Goal: Use online tool/utility: Use online tool/utility

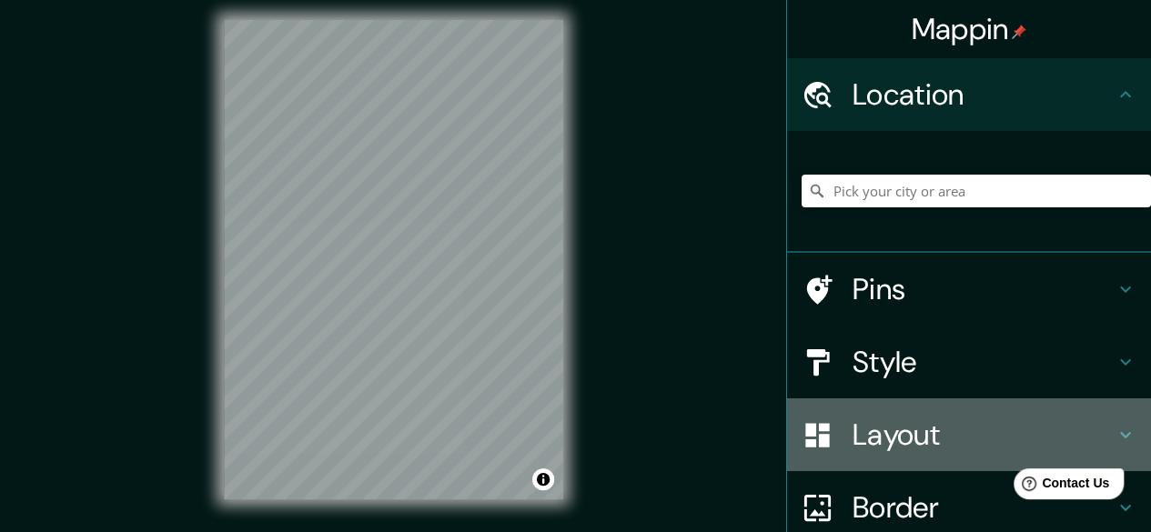
click at [881, 438] on h4 "Layout" at bounding box center [983, 435] width 262 height 36
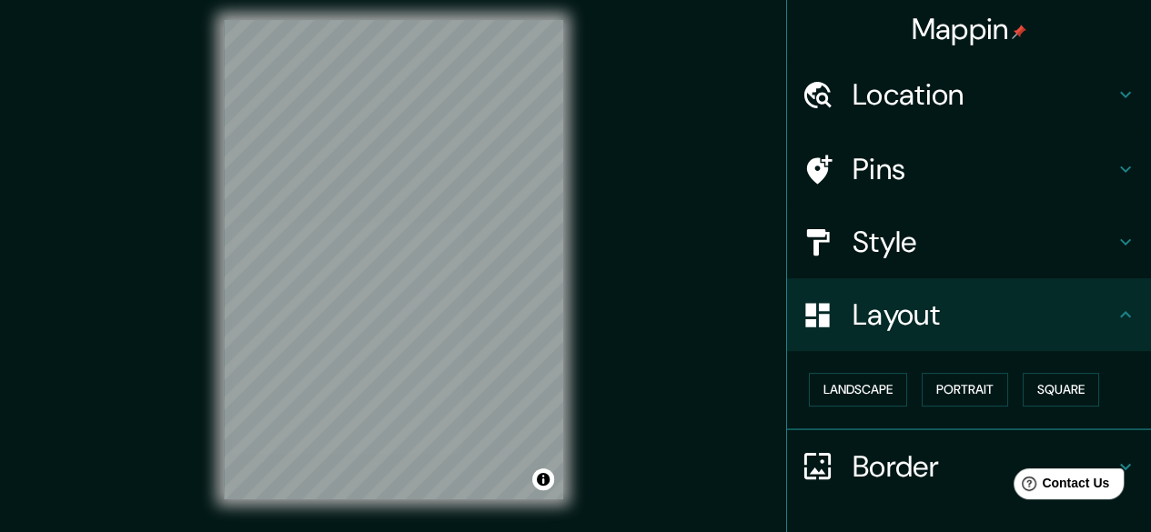
click at [869, 249] on h4 "Style" at bounding box center [983, 242] width 262 height 36
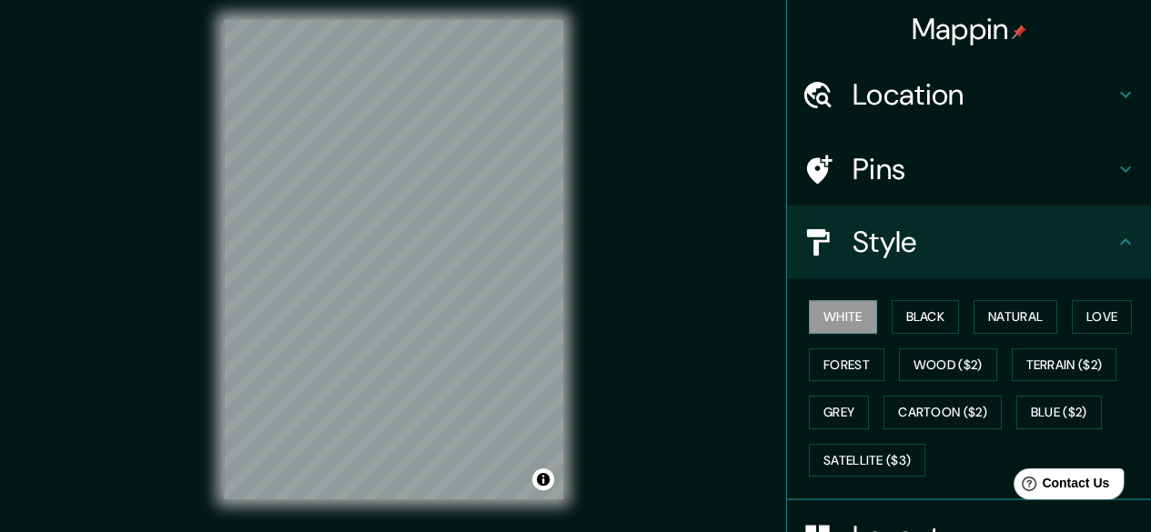
click at [633, 321] on div "Mappin Location Pins Style White Black Natural Love Forest Wood ($2) Terrain ($…" at bounding box center [575, 274] width 1151 height 567
click at [668, 265] on div "Mappin Location Pins Style White Black Natural Love Forest Wood ($2) Terrain ($…" at bounding box center [575, 274] width 1151 height 567
click at [648, 281] on div "Mappin Location Pins Style White Black Natural Love Forest Wood ($2) Terrain ($…" at bounding box center [575, 274] width 1151 height 567
click at [995, 317] on button "Natural" at bounding box center [1015, 317] width 84 height 34
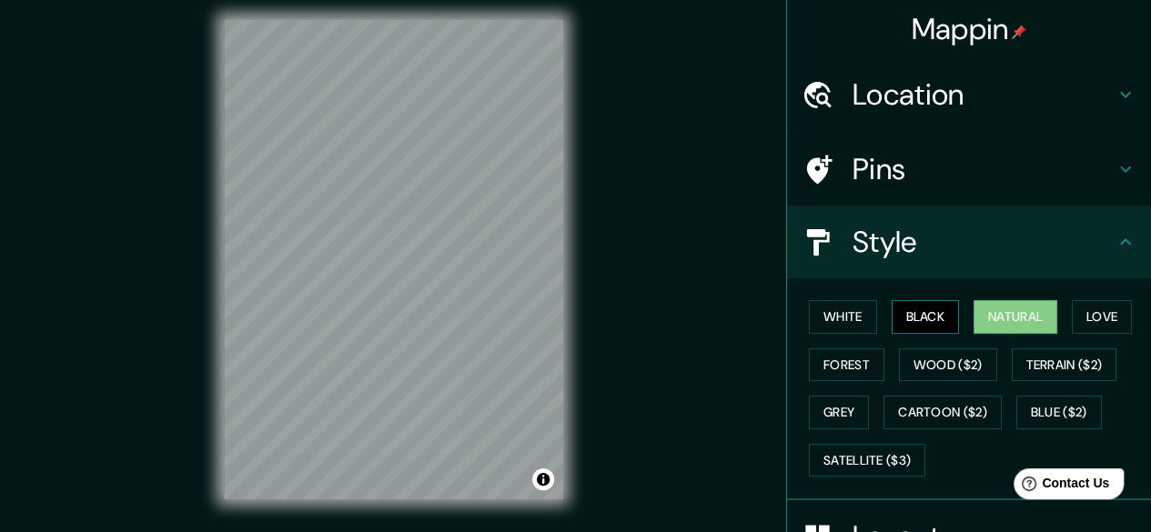
click at [923, 318] on button "Black" at bounding box center [925, 317] width 68 height 34
click at [1085, 310] on button "Love" at bounding box center [1101, 317] width 60 height 34
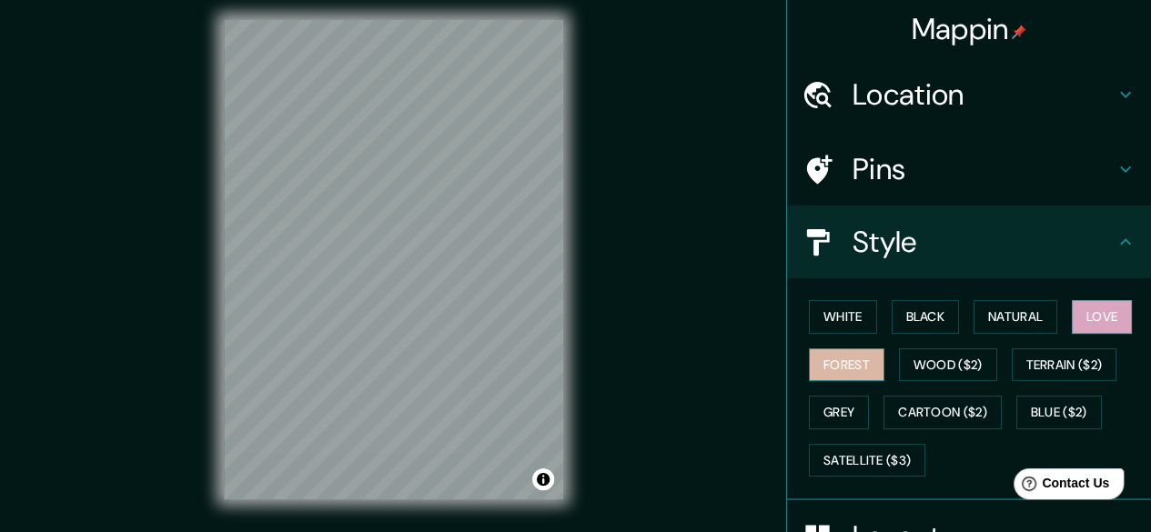
click at [824, 368] on button "Forest" at bounding box center [846, 365] width 75 height 34
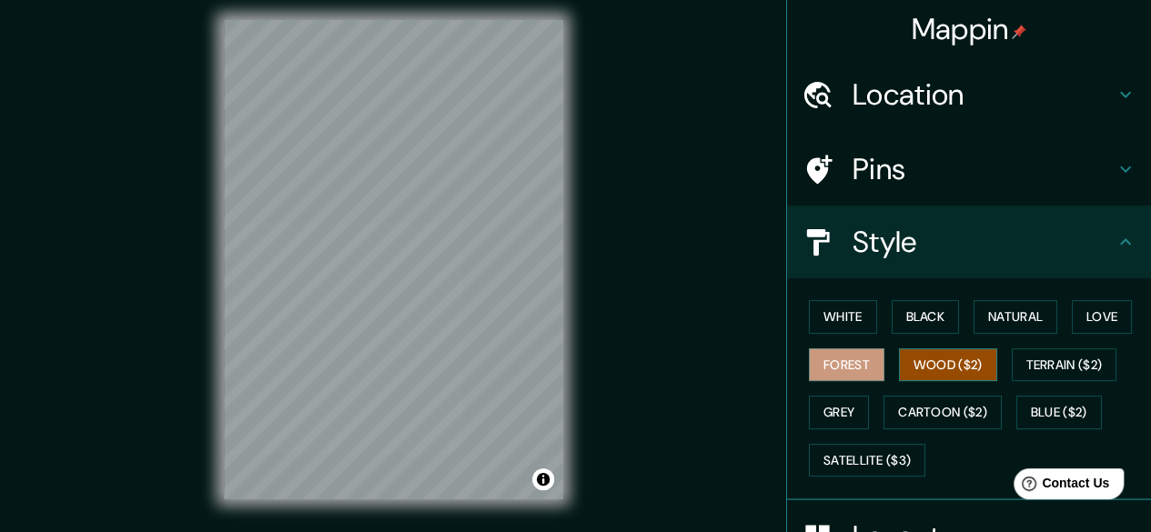
click at [924, 372] on button "Wood ($2)" at bounding box center [948, 365] width 98 height 34
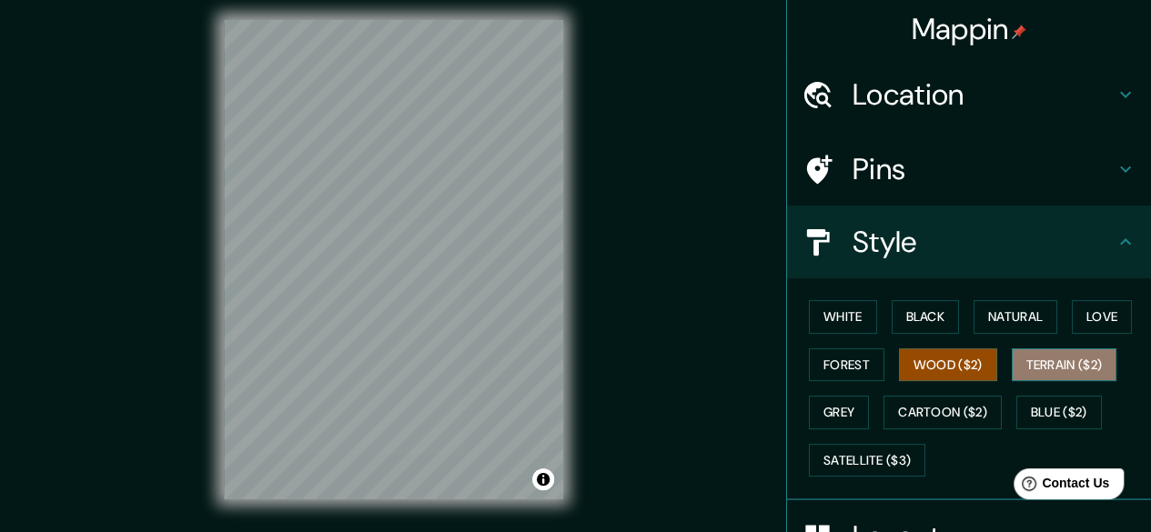
click at [1032, 358] on button "Terrain ($2)" at bounding box center [1064, 365] width 106 height 34
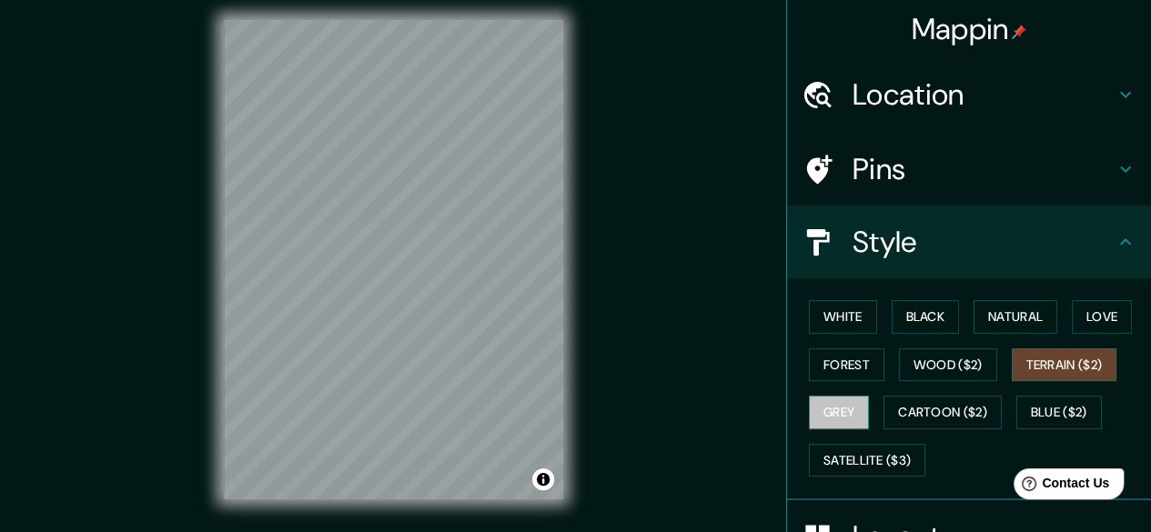
click at [817, 410] on button "Grey" at bounding box center [839, 413] width 60 height 34
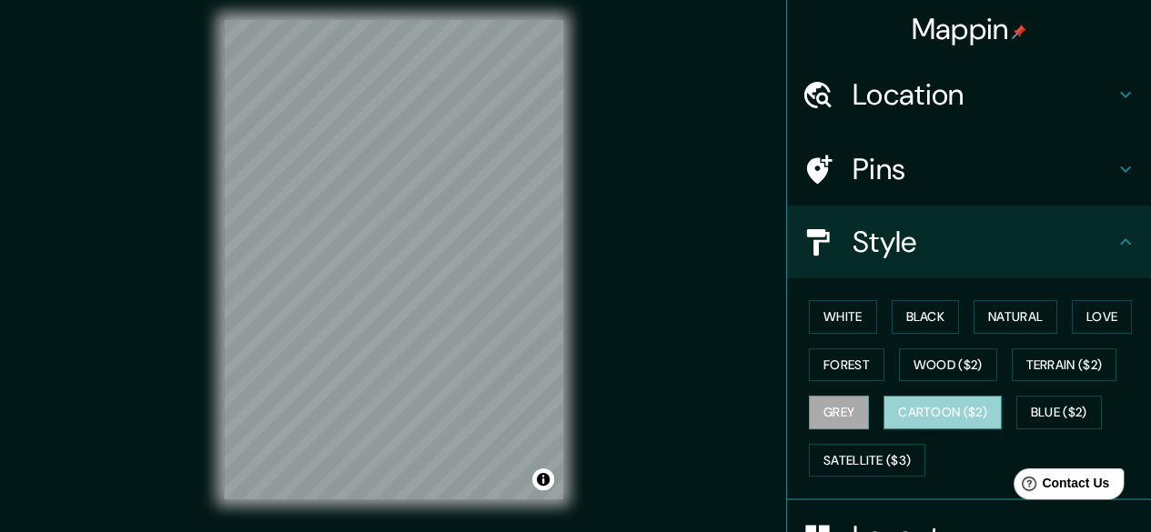
click at [924, 408] on button "Cartoon ($2)" at bounding box center [942, 413] width 118 height 34
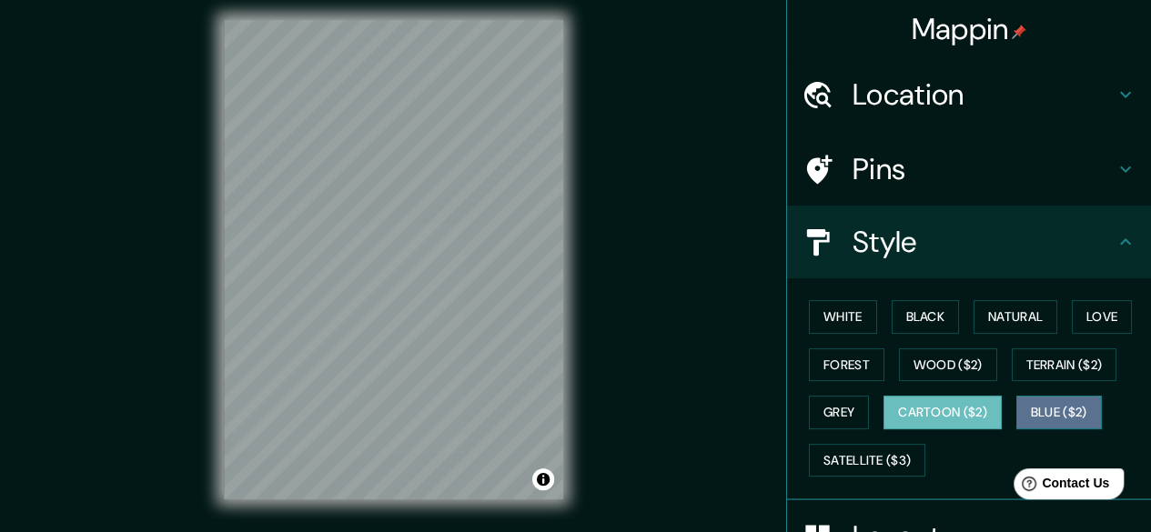
click at [1046, 404] on button "Blue ($2)" at bounding box center [1058, 413] width 85 height 34
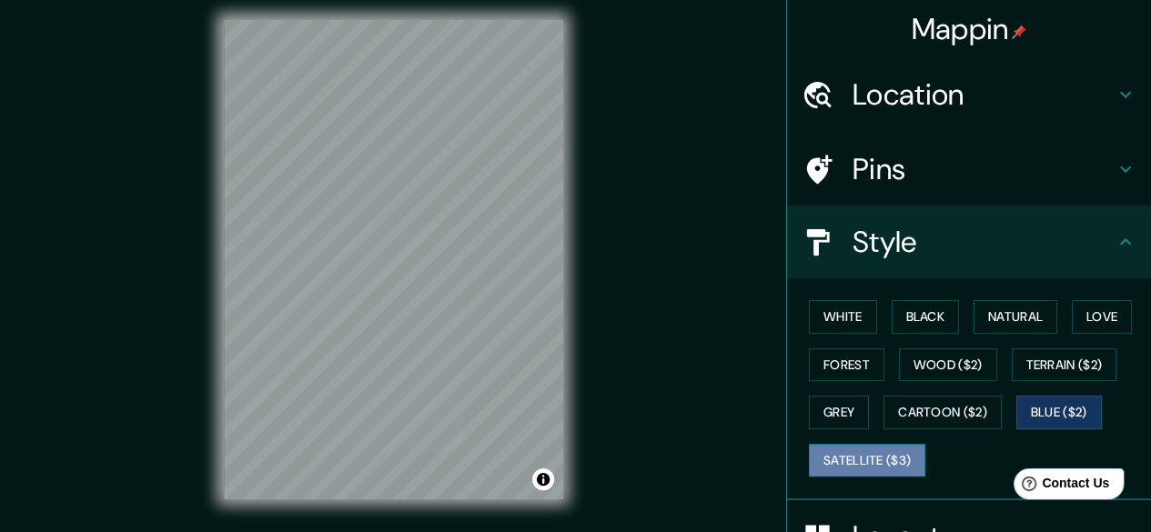
click at [827, 471] on button "Satellite ($3)" at bounding box center [867, 461] width 116 height 34
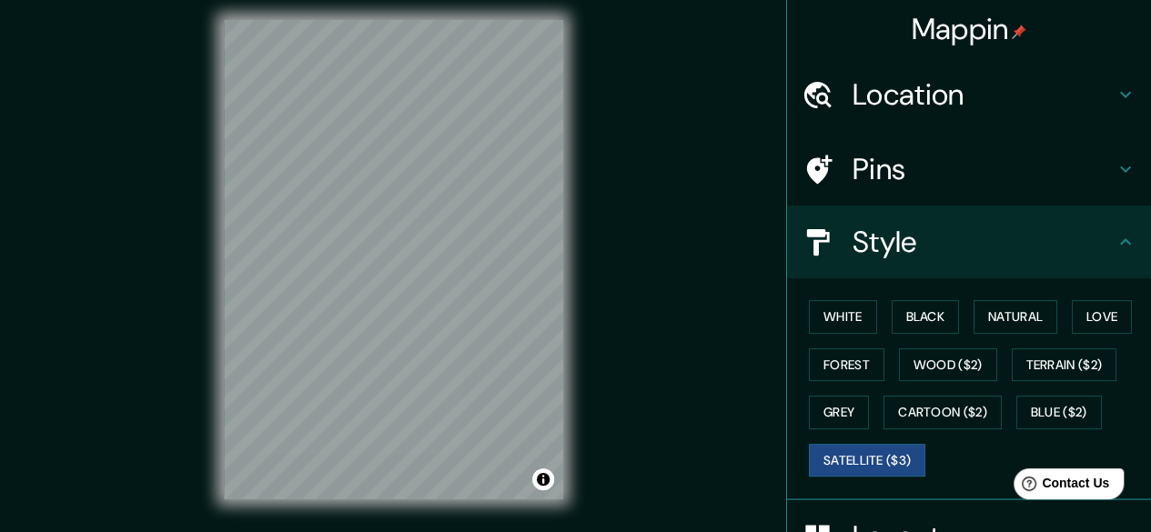
click at [653, 438] on div "Mappin Location Pins Style White Black Natural Love Forest Wood ($2) Terrain ($…" at bounding box center [575, 274] width 1151 height 567
click at [827, 312] on button "White" at bounding box center [843, 317] width 68 height 34
